Goal: Find specific page/section: Find specific page/section

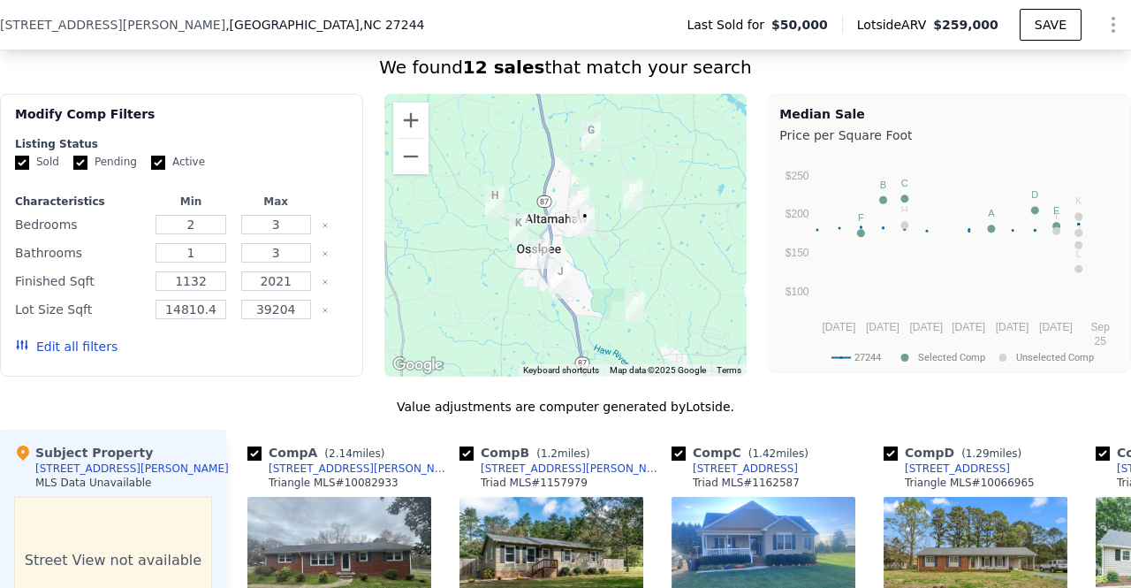
scroll to position [1379, 0]
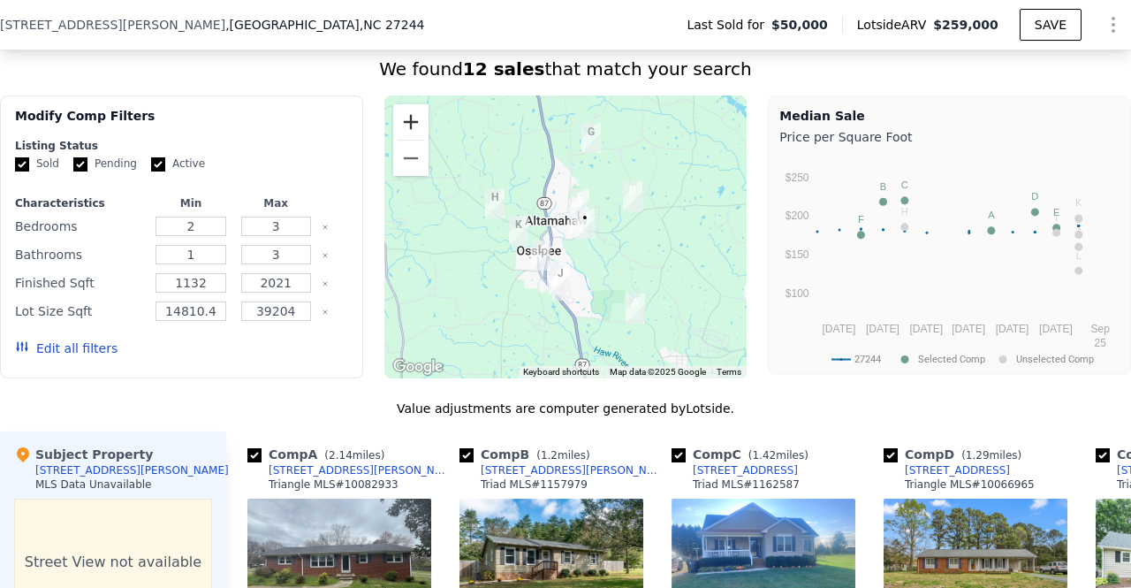
click at [402, 125] on button "Zoom in" at bounding box center [410, 121] width 35 height 35
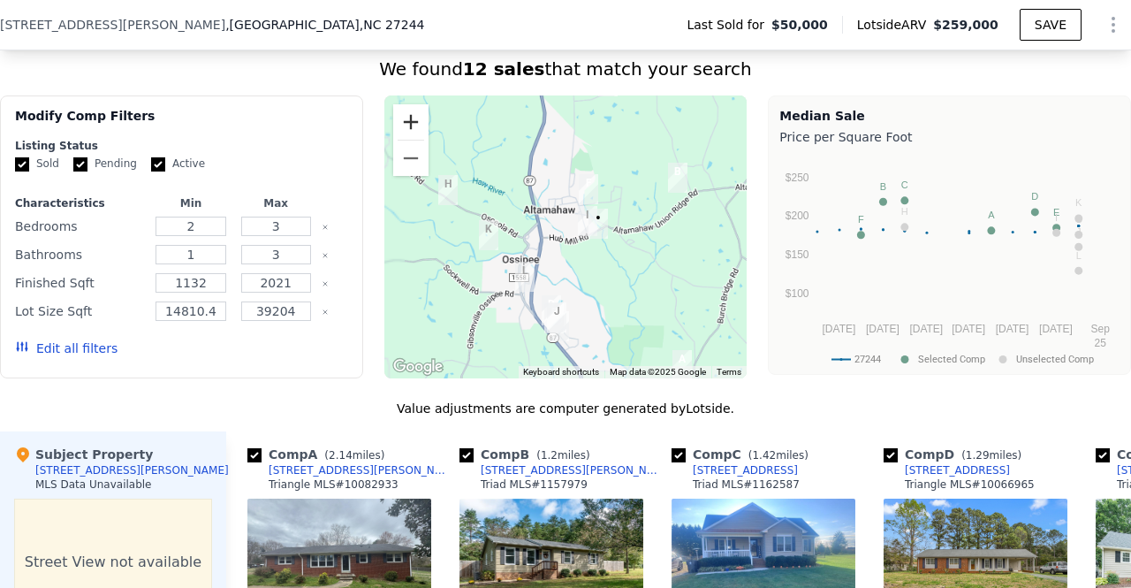
click at [402, 125] on button "Zoom in" at bounding box center [410, 121] width 35 height 35
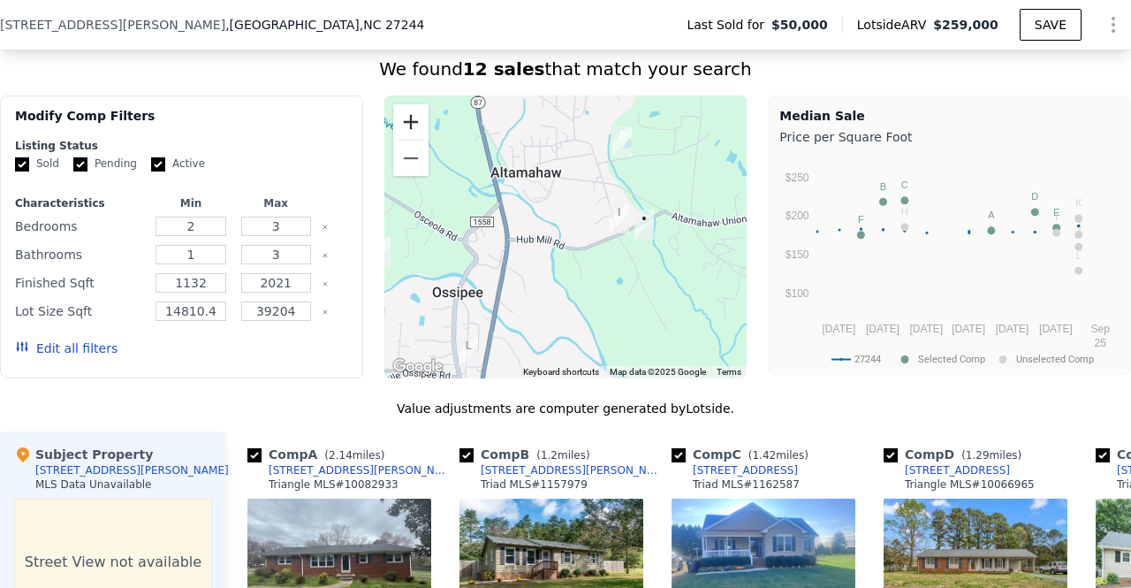
click at [401, 128] on button "Zoom in" at bounding box center [410, 121] width 35 height 35
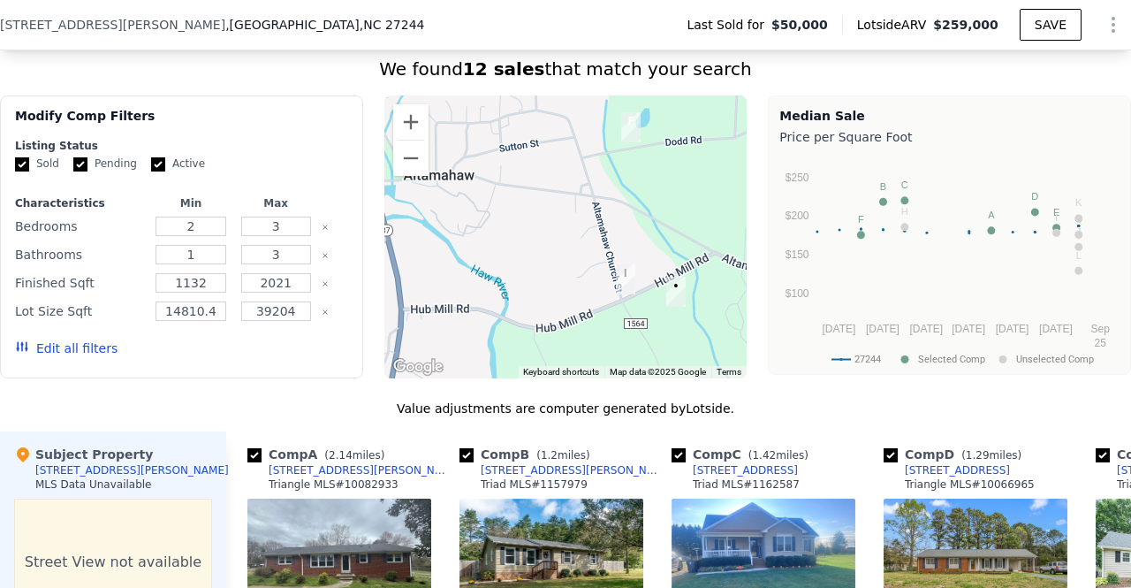
drag, startPoint x: 564, startPoint y: 225, endPoint x: 511, endPoint y: 305, distance: 95.6
click at [511, 305] on div at bounding box center [565, 236] width 363 height 283
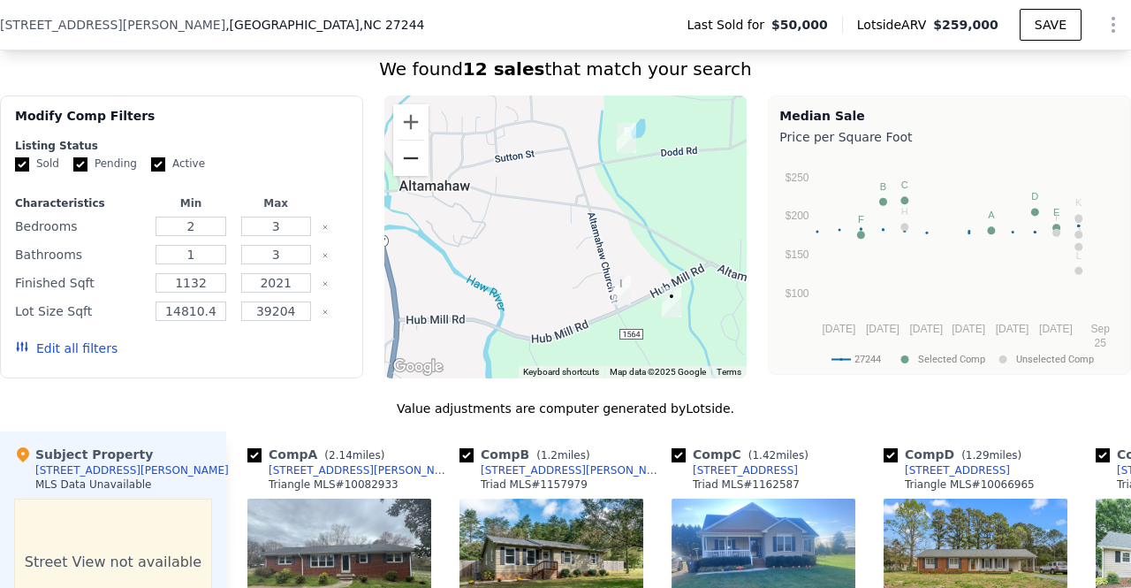
click at [409, 176] on button "Zoom out" at bounding box center [410, 158] width 35 height 35
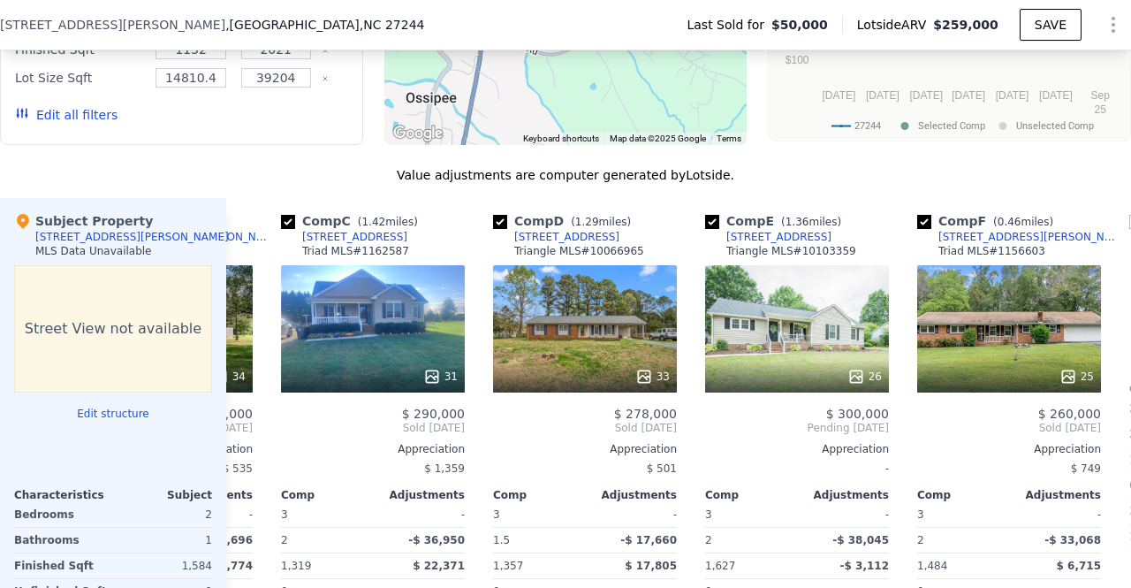
scroll to position [0, 395]
